Goal: Task Accomplishment & Management: Manage account settings

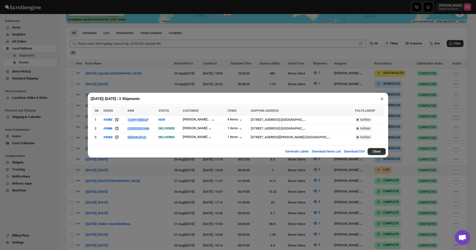
click at [339, 202] on div "([DATE]) [DATE] | 3 Shipments × SN ORDER AWB STATUS CUSTOMER ITEMS SHIPPING ADD…" at bounding box center [238, 125] width 476 height 250
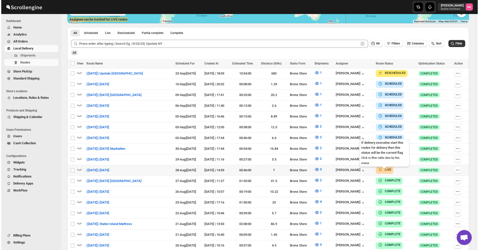
scroll to position [125, 0]
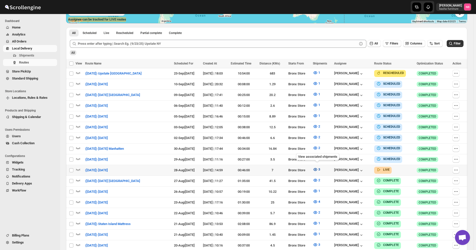
click at [313, 168] on button "3" at bounding box center [316, 170] width 13 height 8
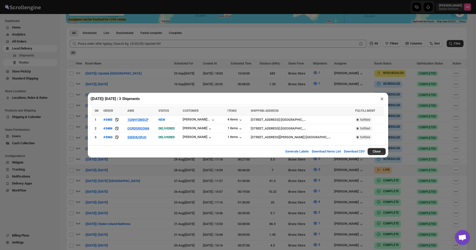
click at [283, 89] on div "([DATE]) [DATE] | 3 Shipments × SN ORDER AWB STATUS CUSTOMER ITEMS SHIPPING ADD…" at bounding box center [238, 125] width 476 height 250
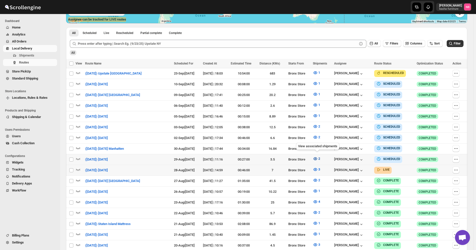
click at [318, 160] on button "2" at bounding box center [316, 159] width 13 height 8
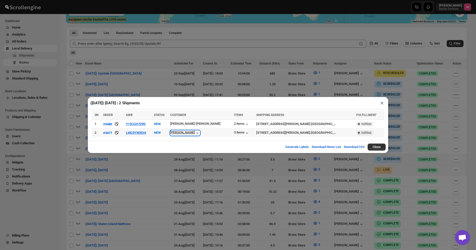
click at [199, 132] on icon "button" at bounding box center [197, 133] width 5 height 5
click at [199, 134] on icon "button" at bounding box center [197, 133] width 5 height 5
click at [200, 134] on icon "button" at bounding box center [197, 133] width 5 height 5
drag, startPoint x: 342, startPoint y: 93, endPoint x: 350, endPoint y: 98, distance: 9.7
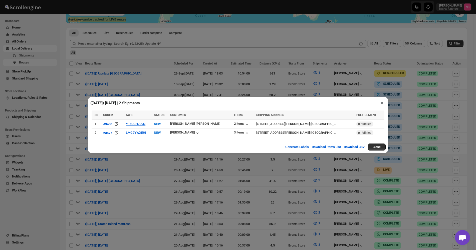
click at [342, 93] on div "([DATE]) [DATE] | 2 Shipments × SN ORDER AWB STATUS CUSTOMER ITEMS SHIPPING ADD…" at bounding box center [238, 125] width 476 height 250
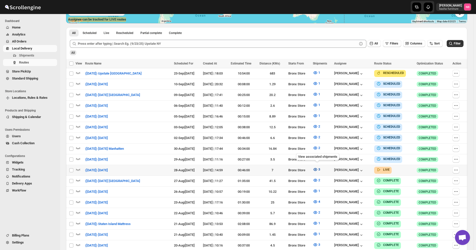
click at [320, 168] on span "3" at bounding box center [320, 170] width 2 height 4
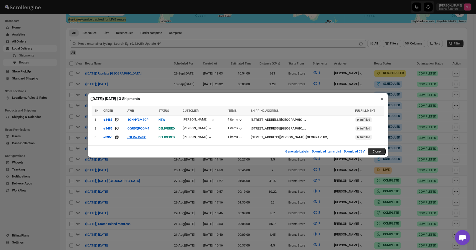
click at [388, 88] on div "([DATE]) [DATE] | 3 Shipments × SN ORDER AWB STATUS CUSTOMER ITEMS SHIPPING ADD…" at bounding box center [238, 125] width 476 height 250
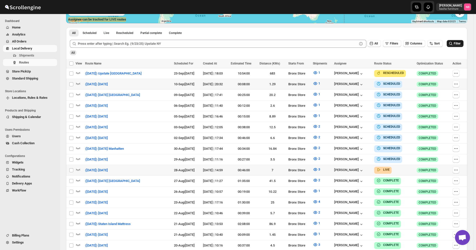
click at [460, 47] on button "Filter" at bounding box center [455, 43] width 17 height 7
click at [317, 169] on icon "button" at bounding box center [315, 169] width 5 height 5
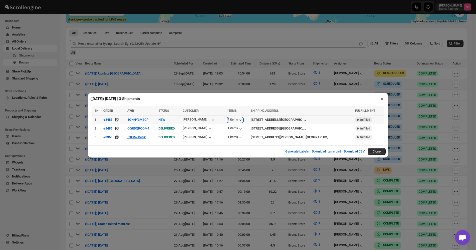
click at [238, 119] on icon "button" at bounding box center [240, 120] width 5 height 5
click at [147, 119] on button "1GNHY3MSCP" at bounding box center [137, 120] width 21 height 4
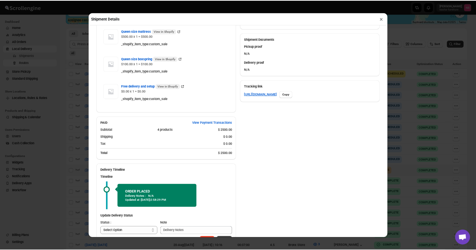
scroll to position [219, 0]
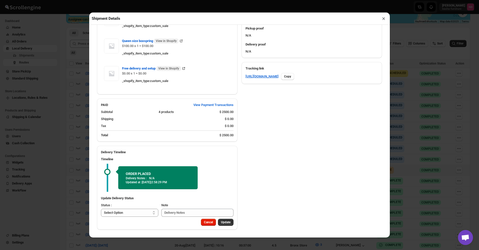
click at [416, 104] on div "Shipment Details × #3485 Awb : 1GNHY3MSCP DATE [DATE] | 14:33 Info NEW Info Rou…" at bounding box center [239, 125] width 479 height 250
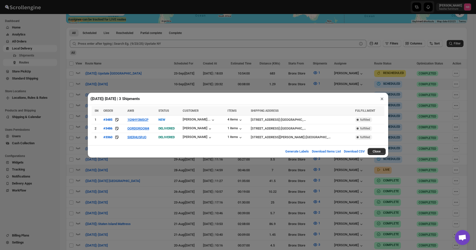
click at [414, 104] on div "([DATE]) [DATE] | 3 Shipments × SN ORDER AWB STATUS CUSTOMER ITEMS SHIPPING ADD…" at bounding box center [238, 125] width 476 height 250
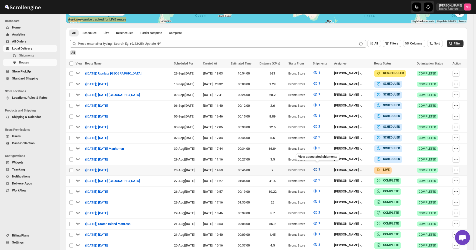
click at [315, 167] on icon "button" at bounding box center [315, 169] width 5 height 5
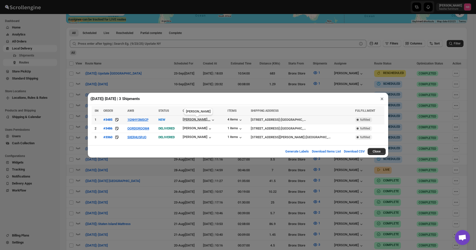
click at [190, 119] on div "[PERSON_NAME]..." at bounding box center [197, 120] width 28 height 4
click at [250, 176] on div "([DATE]) [DATE] | 3 Shipments × SN ORDER AWB STATUS CUSTOMER ITEMS SHIPPING ADD…" at bounding box center [238, 125] width 476 height 250
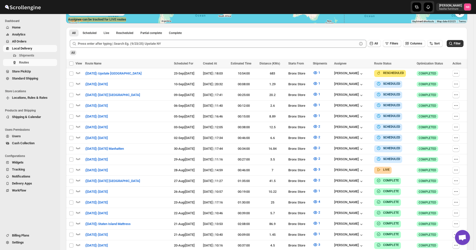
click at [47, 41] on span "All Orders" at bounding box center [34, 41] width 44 height 5
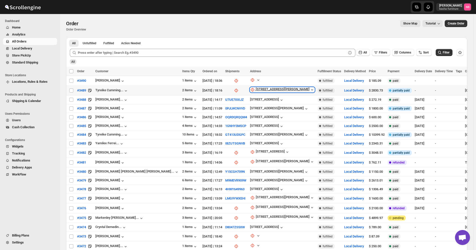
click at [256, 88] on div "[STREET_ADDRESS][PERSON_NAME]" at bounding box center [283, 89] width 54 height 5
click at [229, 117] on span "Update manually" at bounding box center [233, 117] width 24 height 4
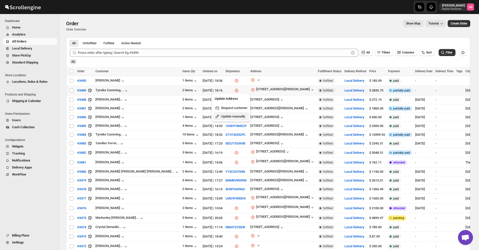
select select "US"
select select "[US_STATE]"
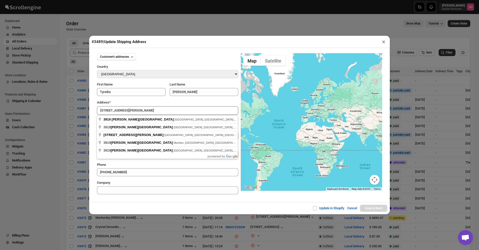
type input "[STREET_ADDRESS][PERSON_NAME]"
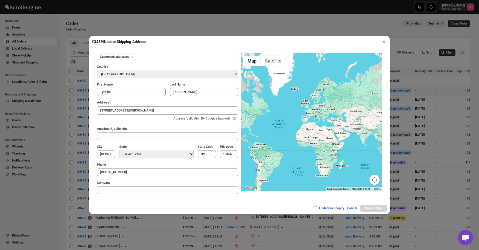
type input "[GEOGRAPHIC_DATA]"
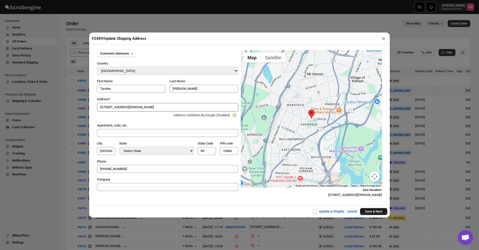
click at [369, 213] on button "Save & Next" at bounding box center [373, 211] width 27 height 7
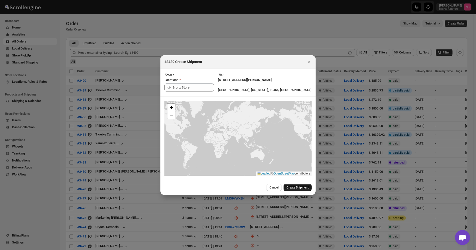
click at [291, 190] on span "Create Shipment" at bounding box center [298, 188] width 22 height 4
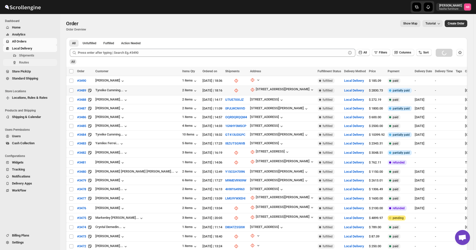
click at [27, 65] on button "Routes" at bounding box center [30, 62] width 54 height 7
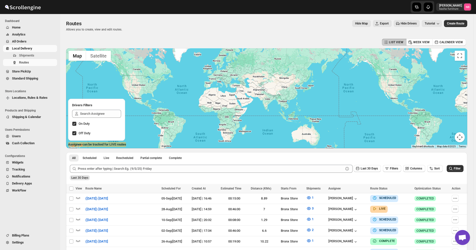
scroll to position [100, 0]
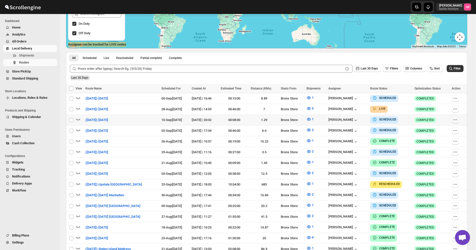
click at [454, 120] on icon "button" at bounding box center [454, 120] width 1 height 1
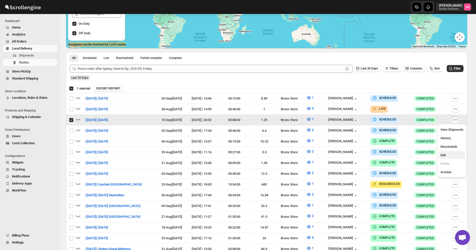
click at [454, 158] on button "Edit" at bounding box center [452, 155] width 26 height 8
checkbox input "false"
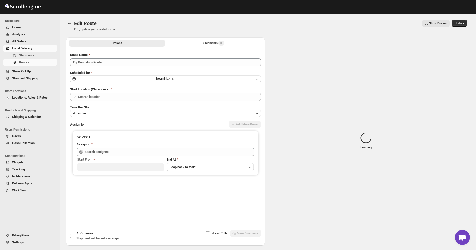
type input "([DATE]) [DATE]"
type input "Bronx Store"
type input "[PERSON_NAME] ([EMAIL_ADDRESS][DOMAIN_NAME])"
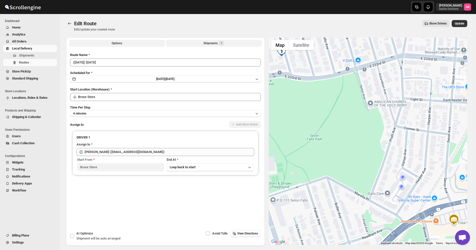
click at [194, 45] on button "Shipments 1" at bounding box center [214, 43] width 96 height 7
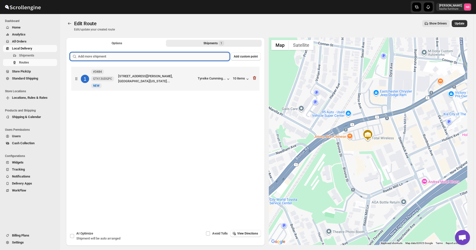
click at [187, 57] on input "text" at bounding box center [153, 57] width 151 height 8
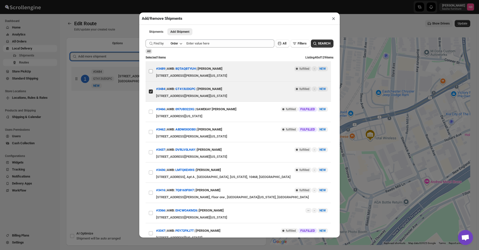
click at [150, 72] on input "View details for 68b0b12ec0fa9a00bc70bb55" at bounding box center [151, 71] width 4 height 4
checkbox input "true"
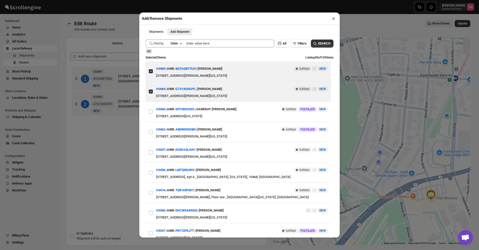
click at [112, 156] on div "Add/Remove Shipments × Shipments Add Shipment More views Shipments Add Shipment…" at bounding box center [239, 125] width 479 height 250
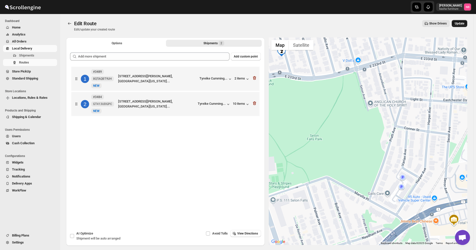
click at [464, 25] on span "Update" at bounding box center [460, 24] width 10 height 4
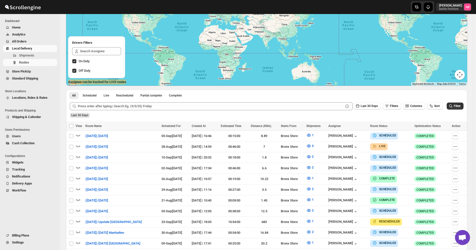
scroll to position [75, 0]
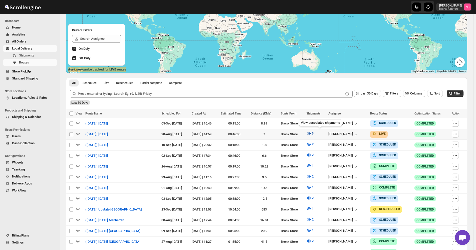
click at [311, 133] on icon "button" at bounding box center [309, 133] width 4 height 3
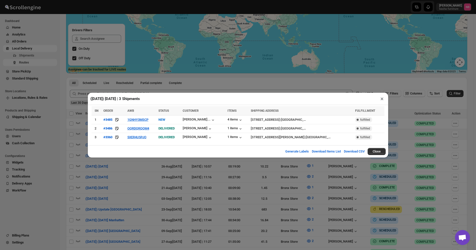
click at [196, 190] on div "([DATE]) [DATE] | 3 Shipments × SN ORDER AWB STATUS CUSTOMER ITEMS SHIPPING ADD…" at bounding box center [238, 125] width 476 height 250
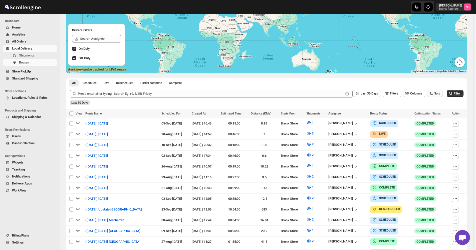
click at [438, 95] on span "Sort" at bounding box center [437, 94] width 6 height 4
click at [435, 121] on div "Due Date" at bounding box center [429, 120] width 13 height 5
click at [373, 94] on span "Last 30 Days" at bounding box center [369, 94] width 17 height 4
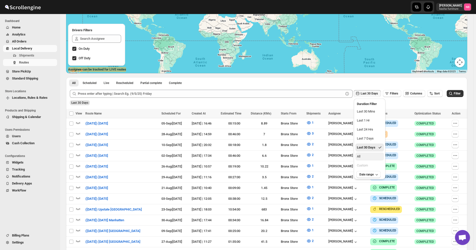
click at [371, 157] on button "All" at bounding box center [370, 157] width 29 height 8
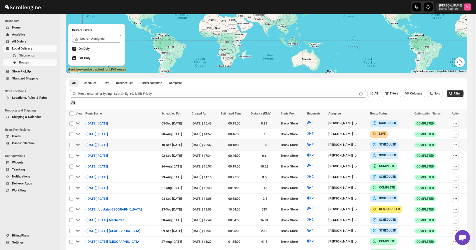
click at [457, 97] on div "Filter" at bounding box center [455, 94] width 17 height 8
click at [458, 93] on span "Filter" at bounding box center [457, 94] width 7 height 4
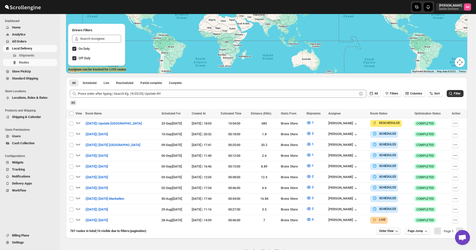
click at [393, 229] on span "Order View" at bounding box center [386, 231] width 15 height 4
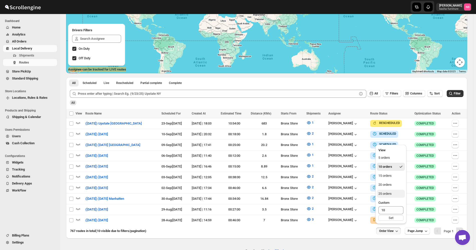
click at [393, 197] on button "25 orders" at bounding box center [391, 194] width 28 height 8
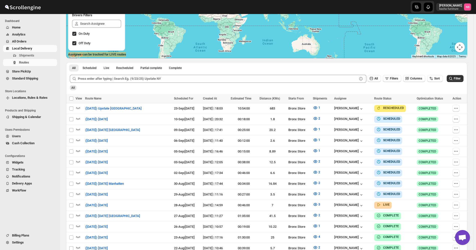
scroll to position [100, 0]
